Goal: Check status: Check status

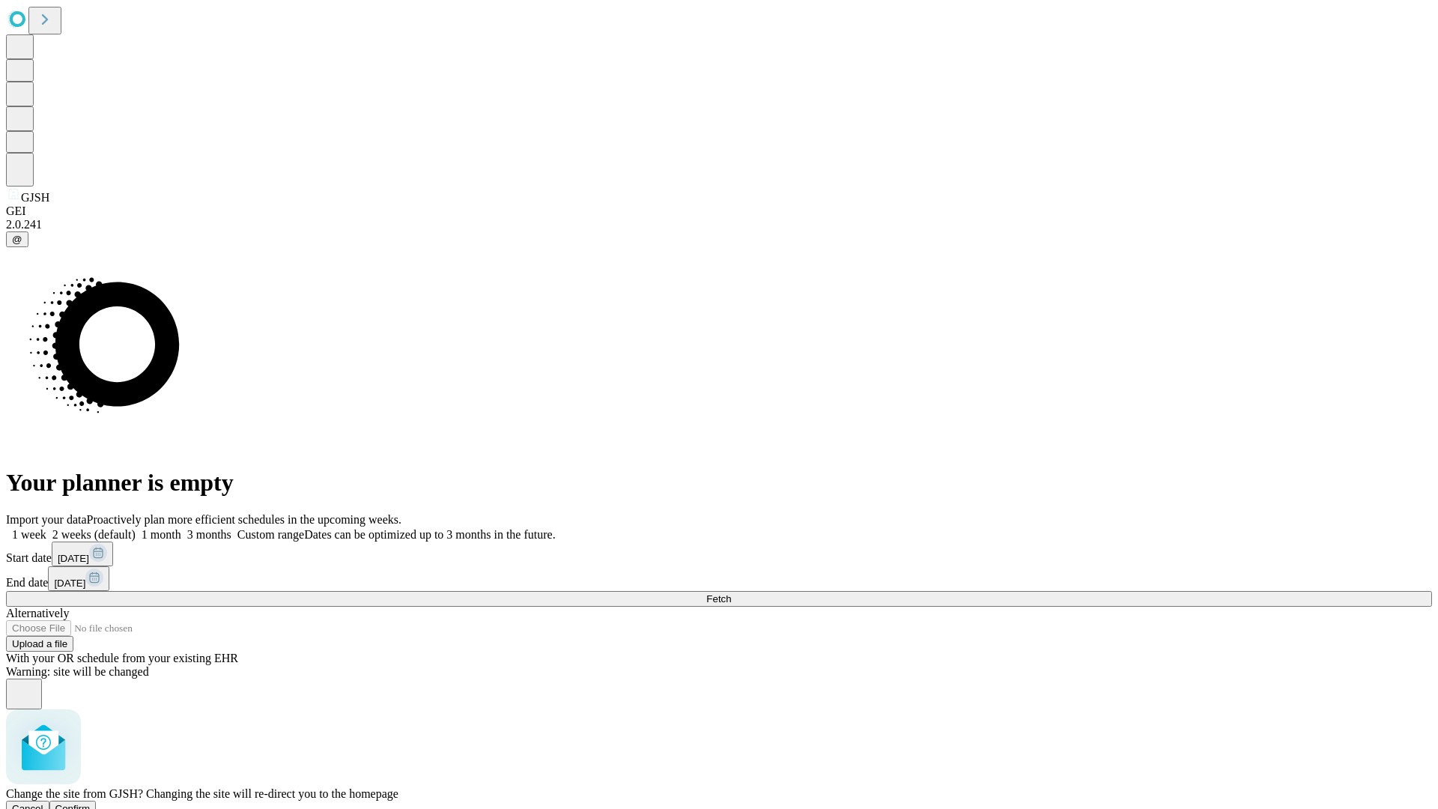
click at [91, 803] on span "Confirm" at bounding box center [72, 808] width 35 height 11
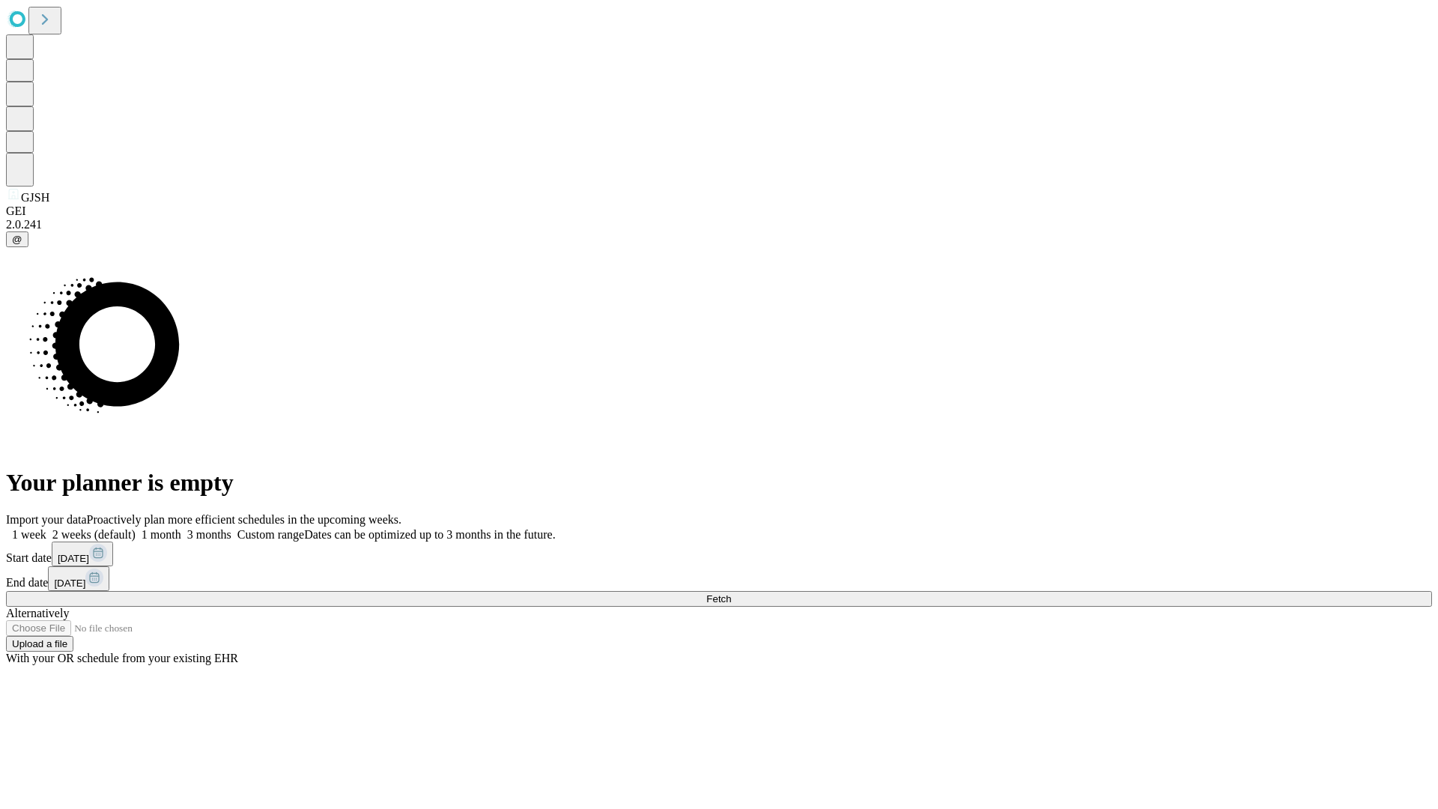
click at [46, 528] on label "1 week" at bounding box center [26, 534] width 40 height 13
click at [731, 593] on span "Fetch" at bounding box center [718, 598] width 25 height 11
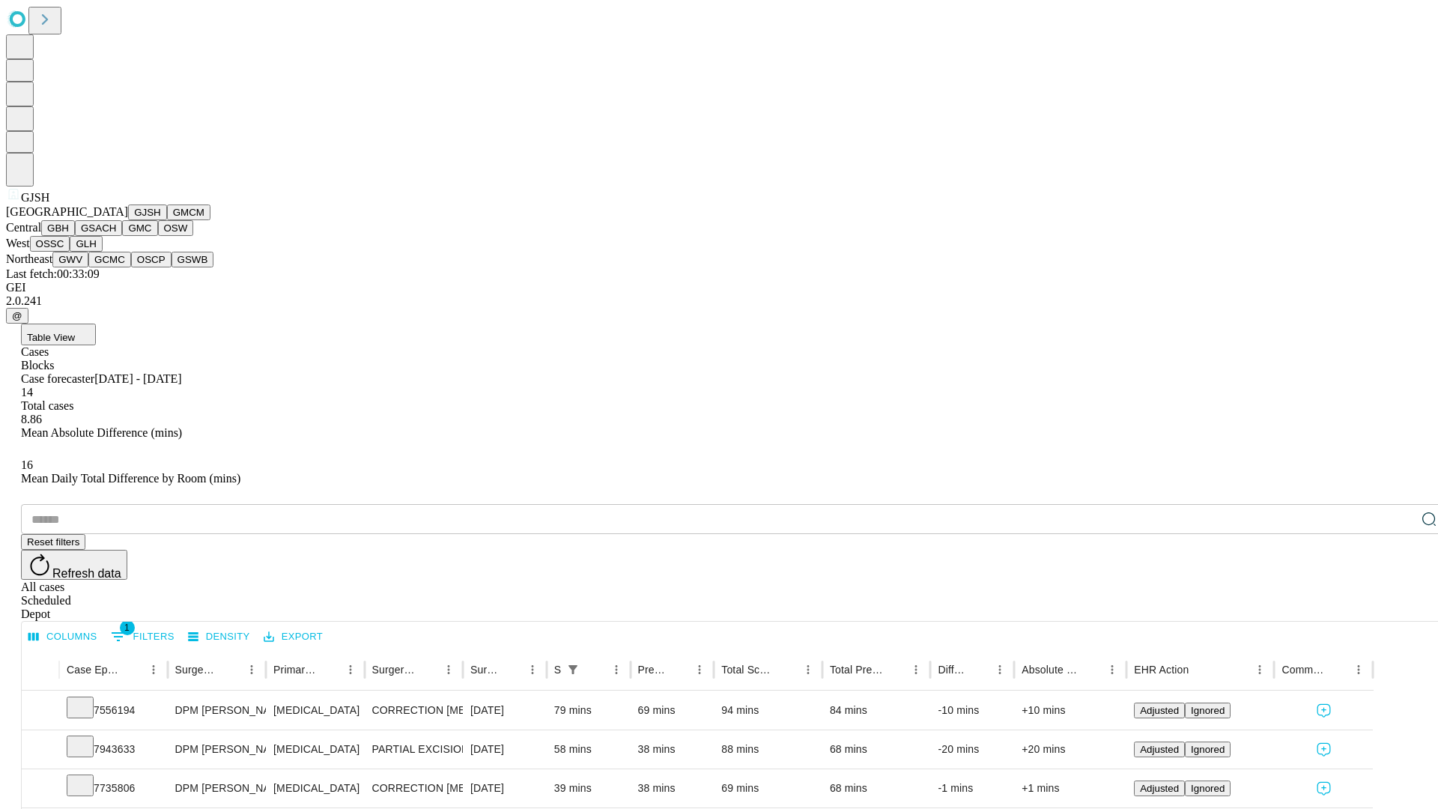
click at [167, 220] on button "GMCM" at bounding box center [188, 212] width 43 height 16
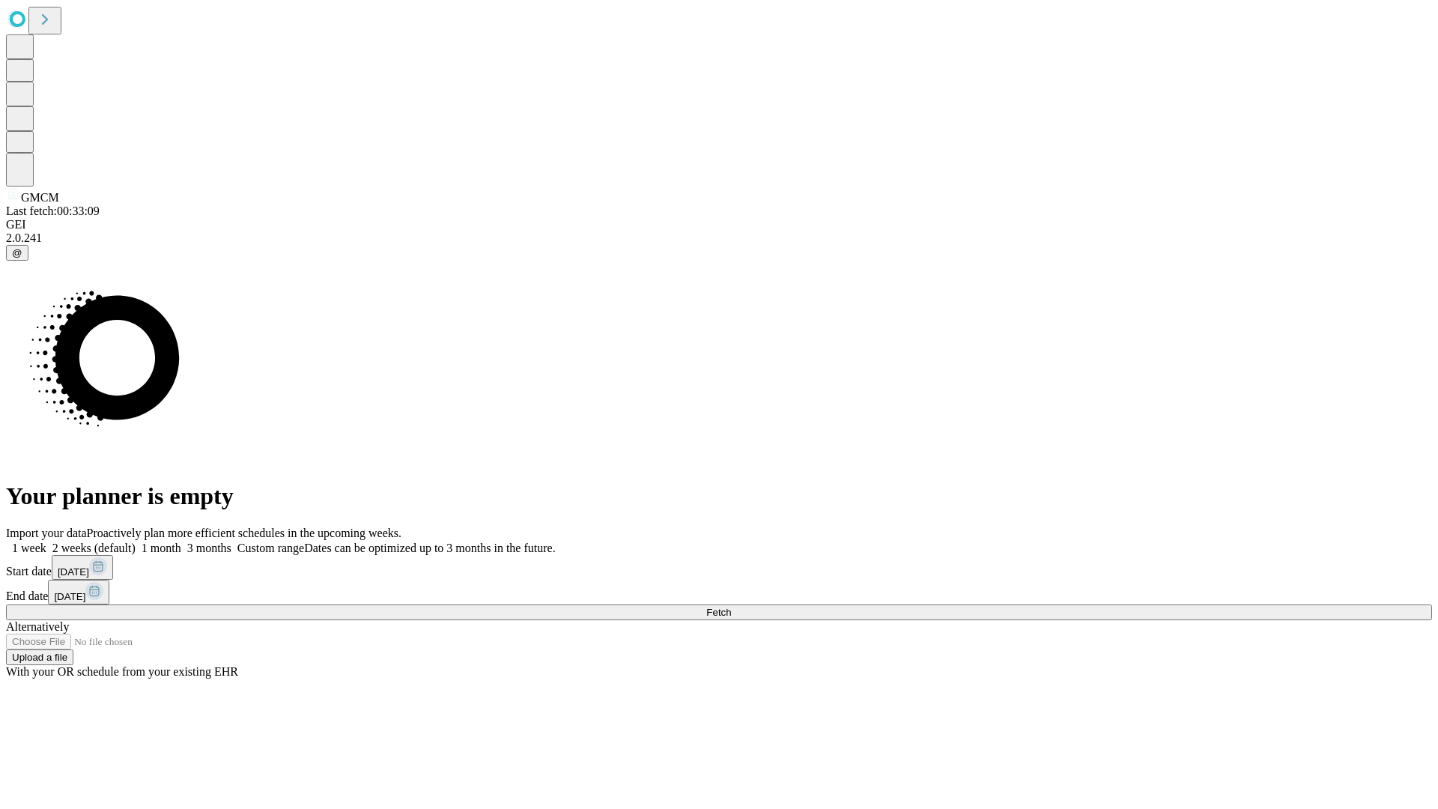
click at [731, 606] on span "Fetch" at bounding box center [718, 611] width 25 height 11
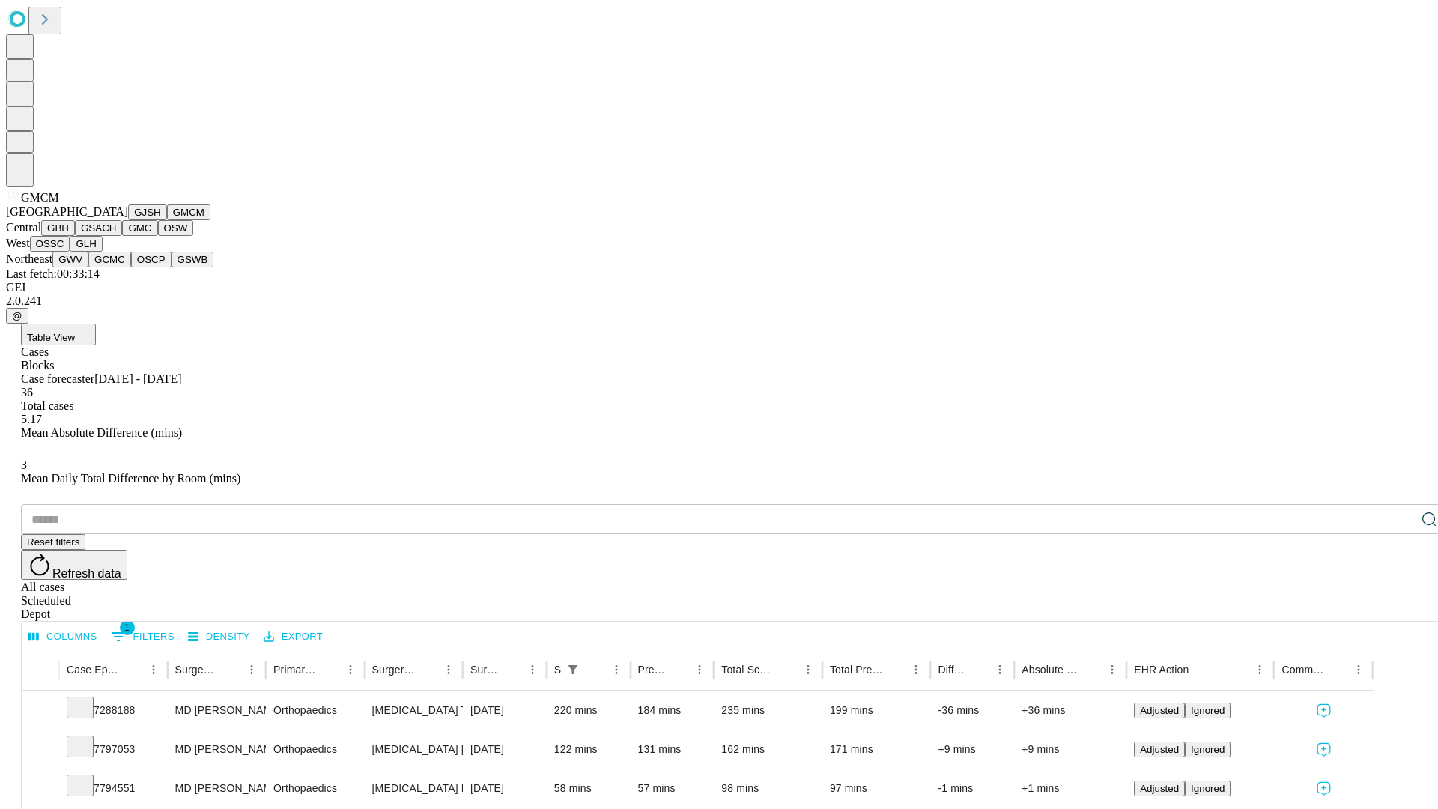
click at [75, 236] on button "GBH" at bounding box center [58, 228] width 34 height 16
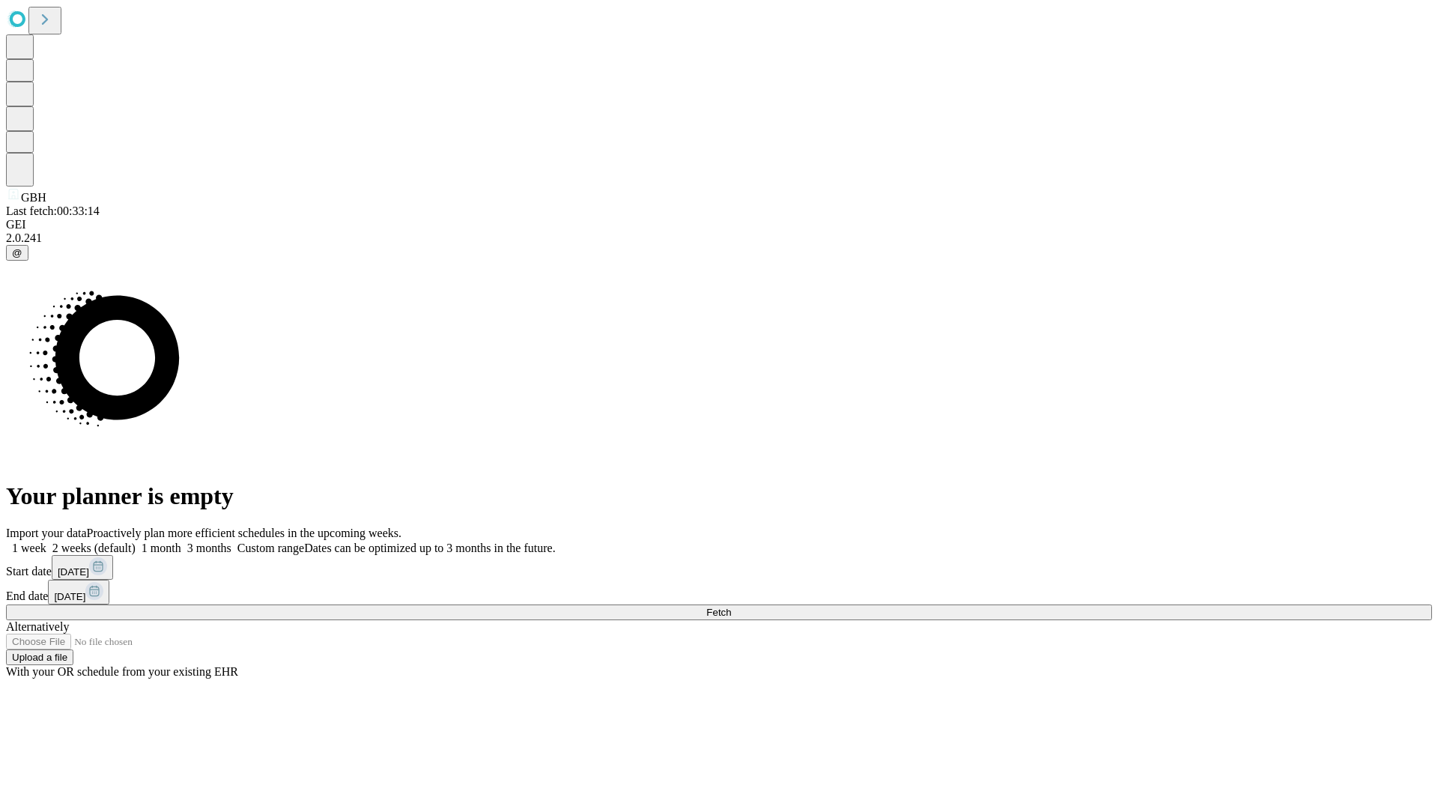
click at [46, 541] on label "1 week" at bounding box center [26, 547] width 40 height 13
click at [731, 606] on span "Fetch" at bounding box center [718, 611] width 25 height 11
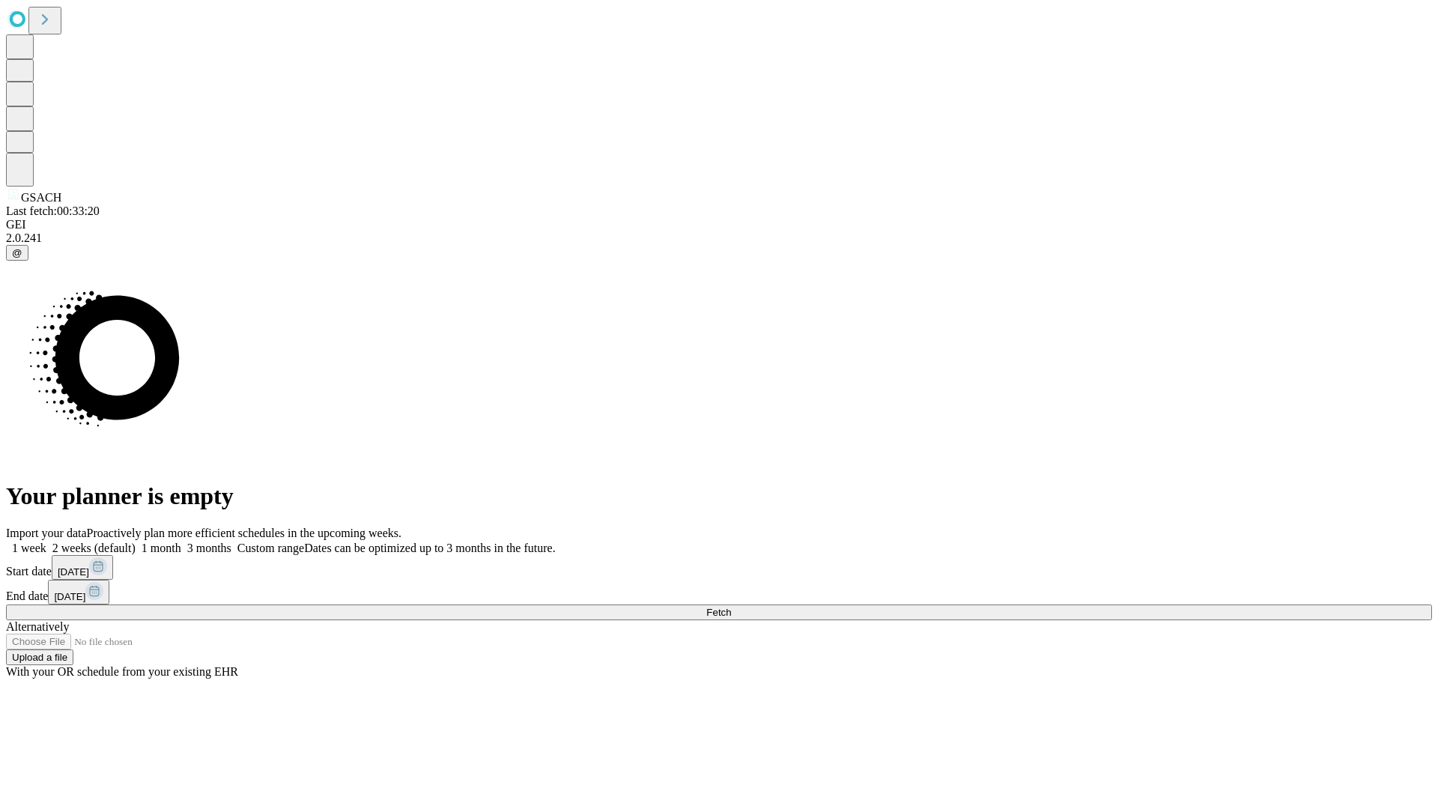
click at [46, 541] on label "1 week" at bounding box center [26, 547] width 40 height 13
click at [731, 606] on span "Fetch" at bounding box center [718, 611] width 25 height 11
click at [46, 541] on label "1 week" at bounding box center [26, 547] width 40 height 13
click at [731, 606] on span "Fetch" at bounding box center [718, 611] width 25 height 11
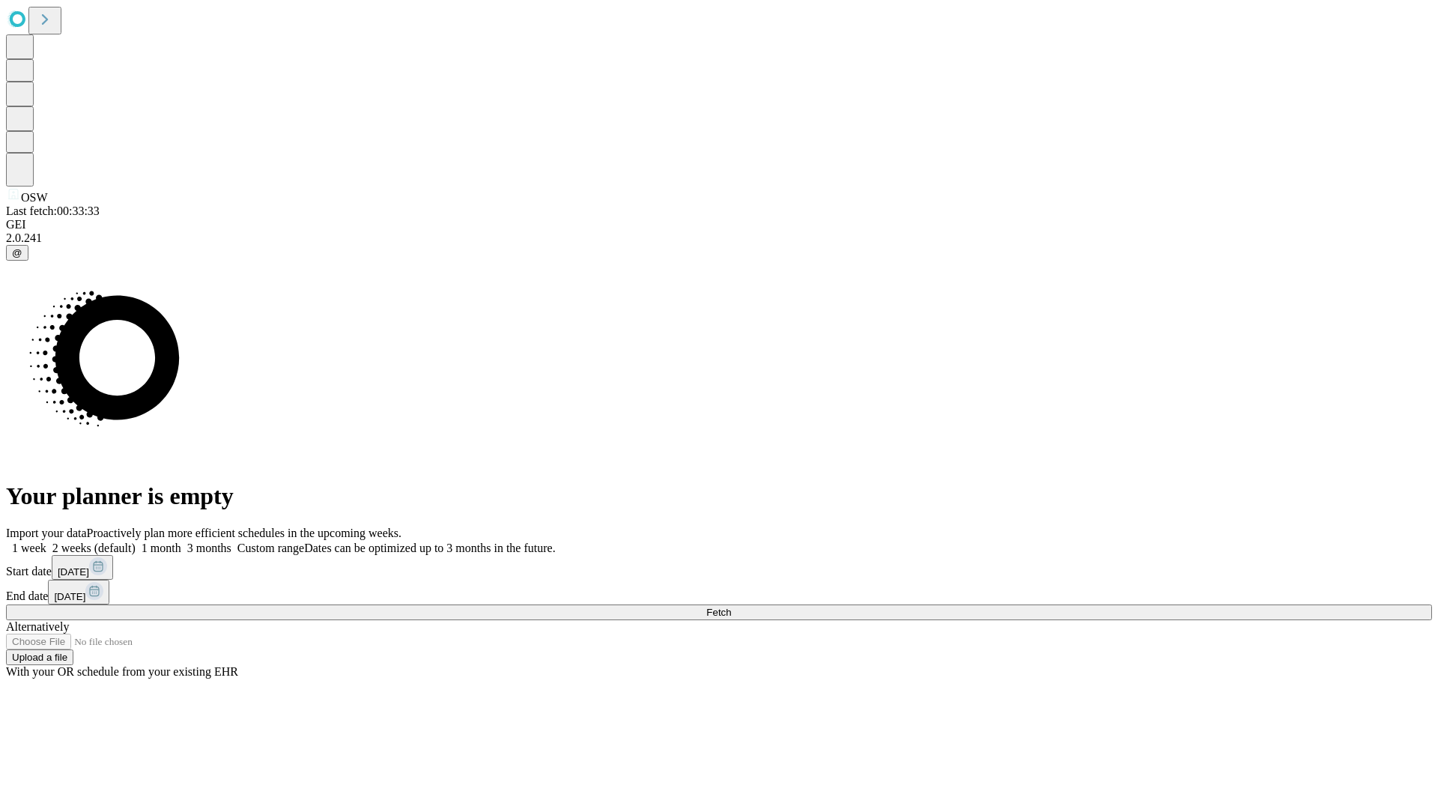
click at [46, 541] on label "1 week" at bounding box center [26, 547] width 40 height 13
click at [731, 606] on span "Fetch" at bounding box center [718, 611] width 25 height 11
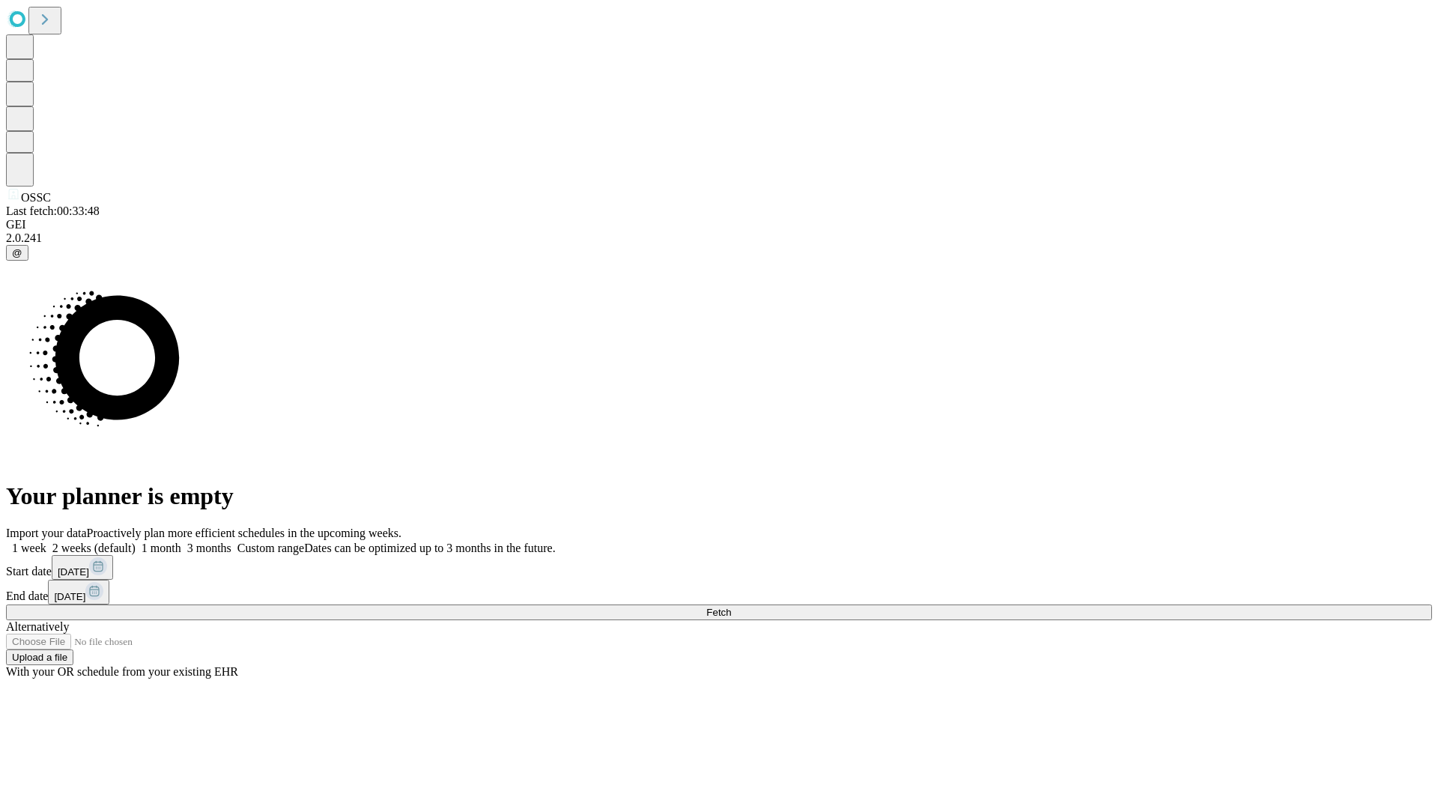
click at [46, 541] on label "1 week" at bounding box center [26, 547] width 40 height 13
click at [731, 606] on span "Fetch" at bounding box center [718, 611] width 25 height 11
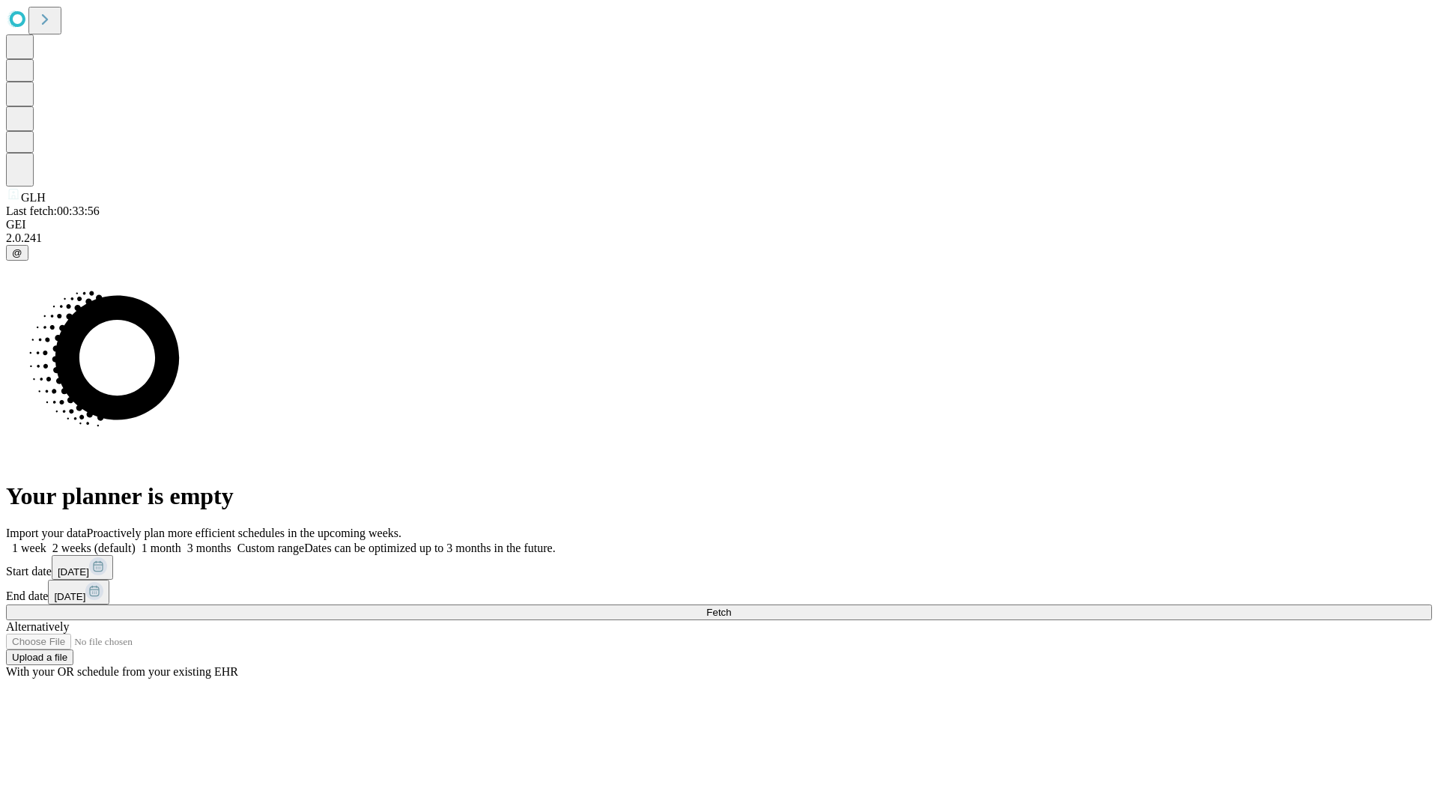
click at [46, 541] on label "1 week" at bounding box center [26, 547] width 40 height 13
click at [731, 606] on span "Fetch" at bounding box center [718, 611] width 25 height 11
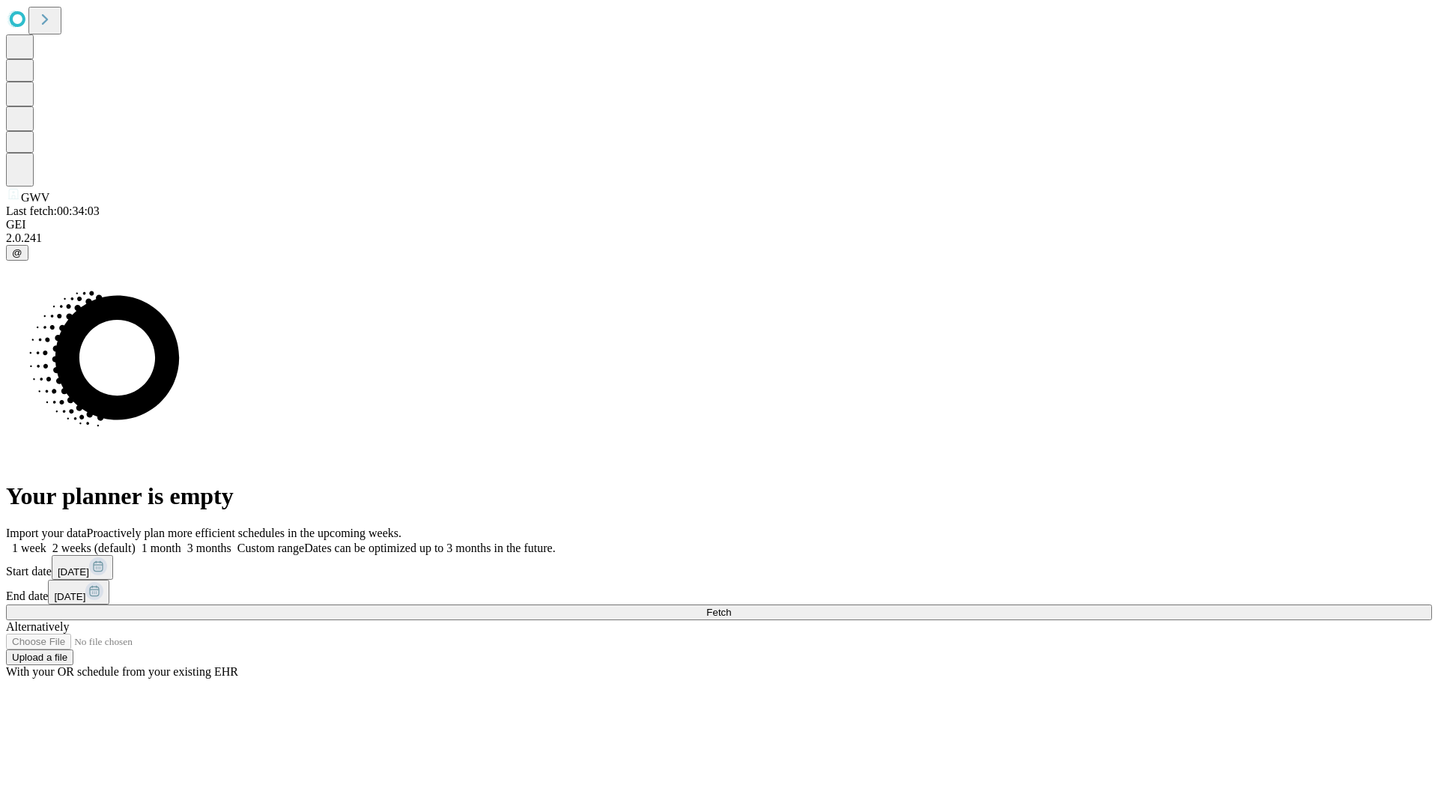
click at [46, 541] on label "1 week" at bounding box center [26, 547] width 40 height 13
click at [731, 606] on span "Fetch" at bounding box center [718, 611] width 25 height 11
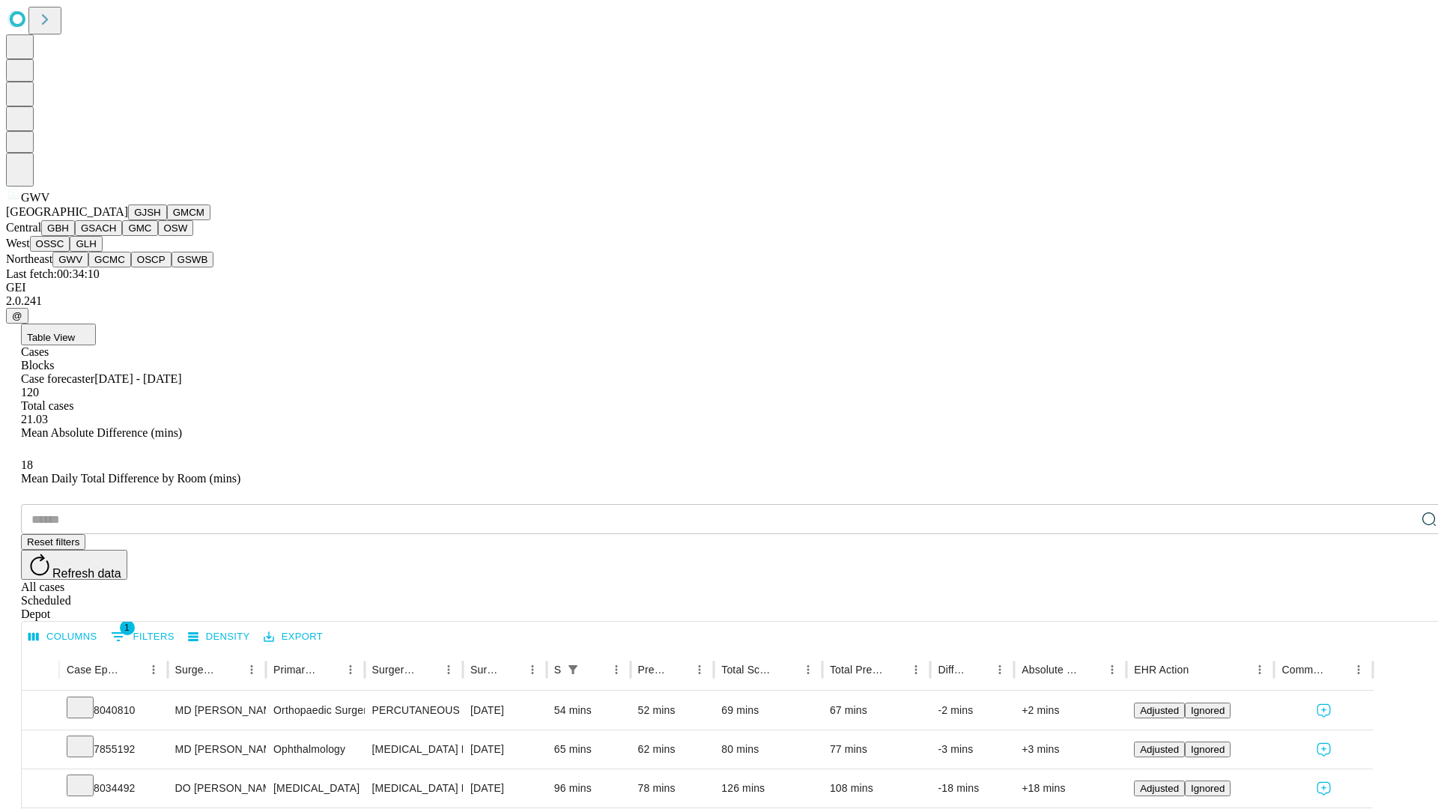
click at [116, 267] on button "GCMC" at bounding box center [109, 260] width 43 height 16
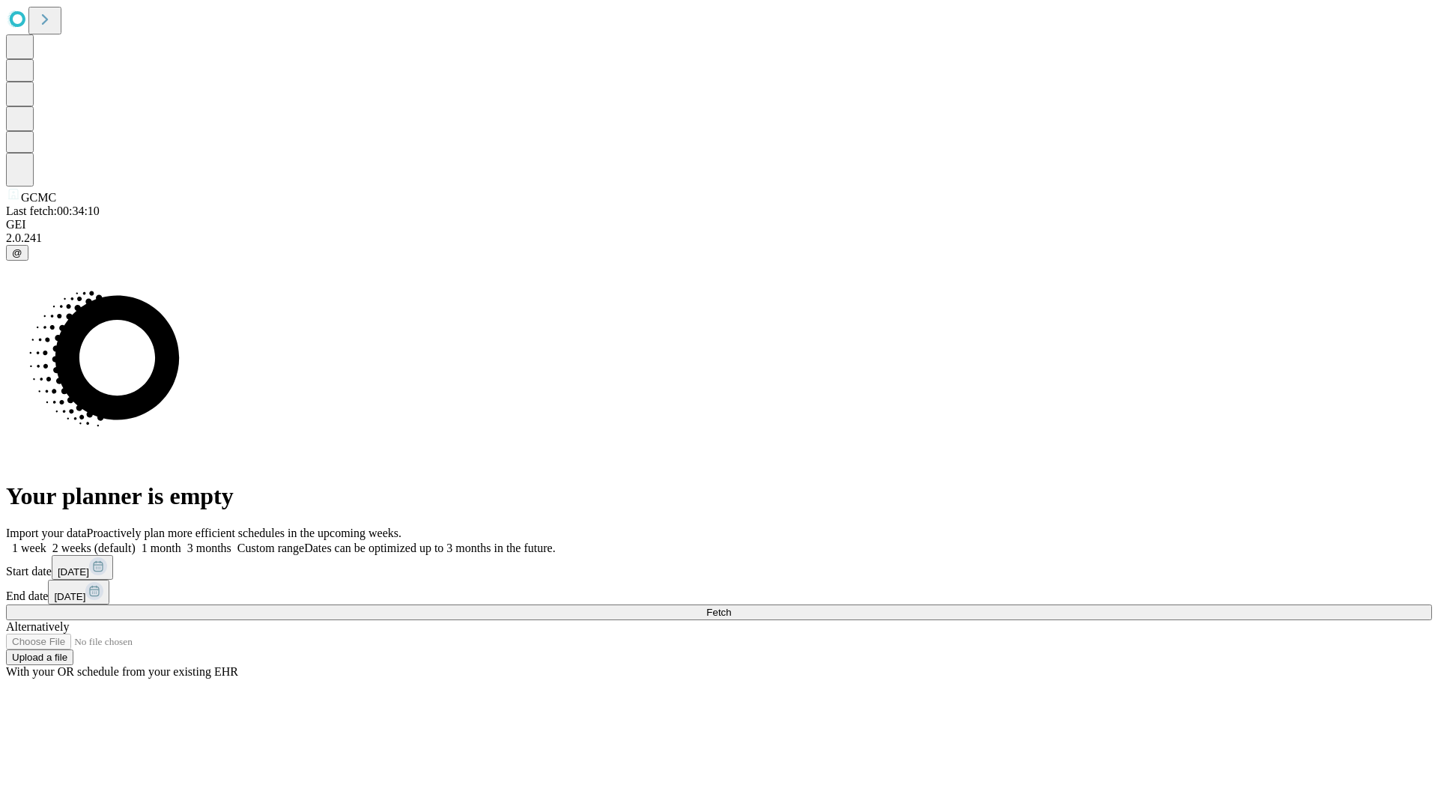
click at [46, 541] on label "1 week" at bounding box center [26, 547] width 40 height 13
click at [731, 606] on span "Fetch" at bounding box center [718, 611] width 25 height 11
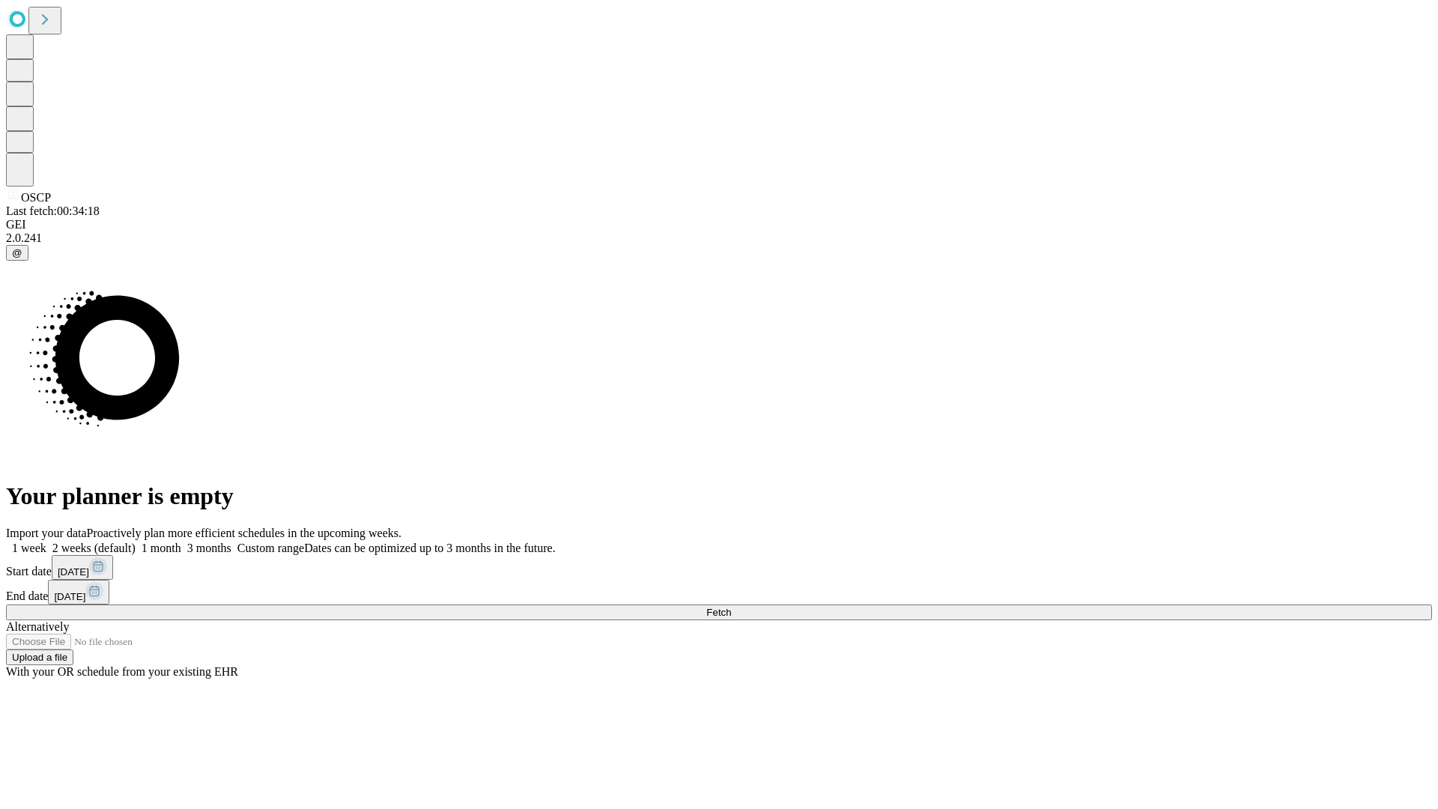
click at [46, 541] on label "1 week" at bounding box center [26, 547] width 40 height 13
click at [731, 606] on span "Fetch" at bounding box center [718, 611] width 25 height 11
